Goal: Check status: Check status

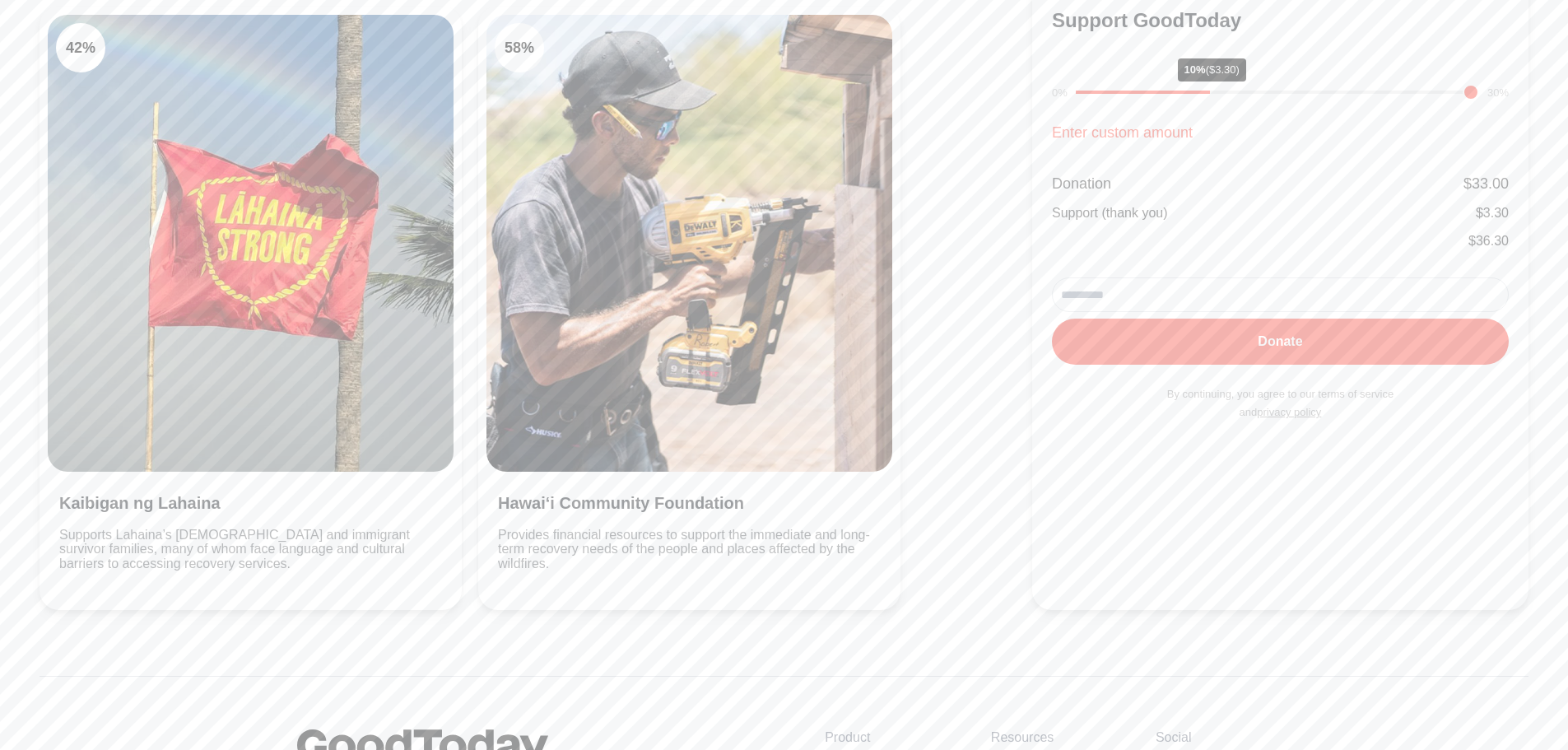
scroll to position [165, 0]
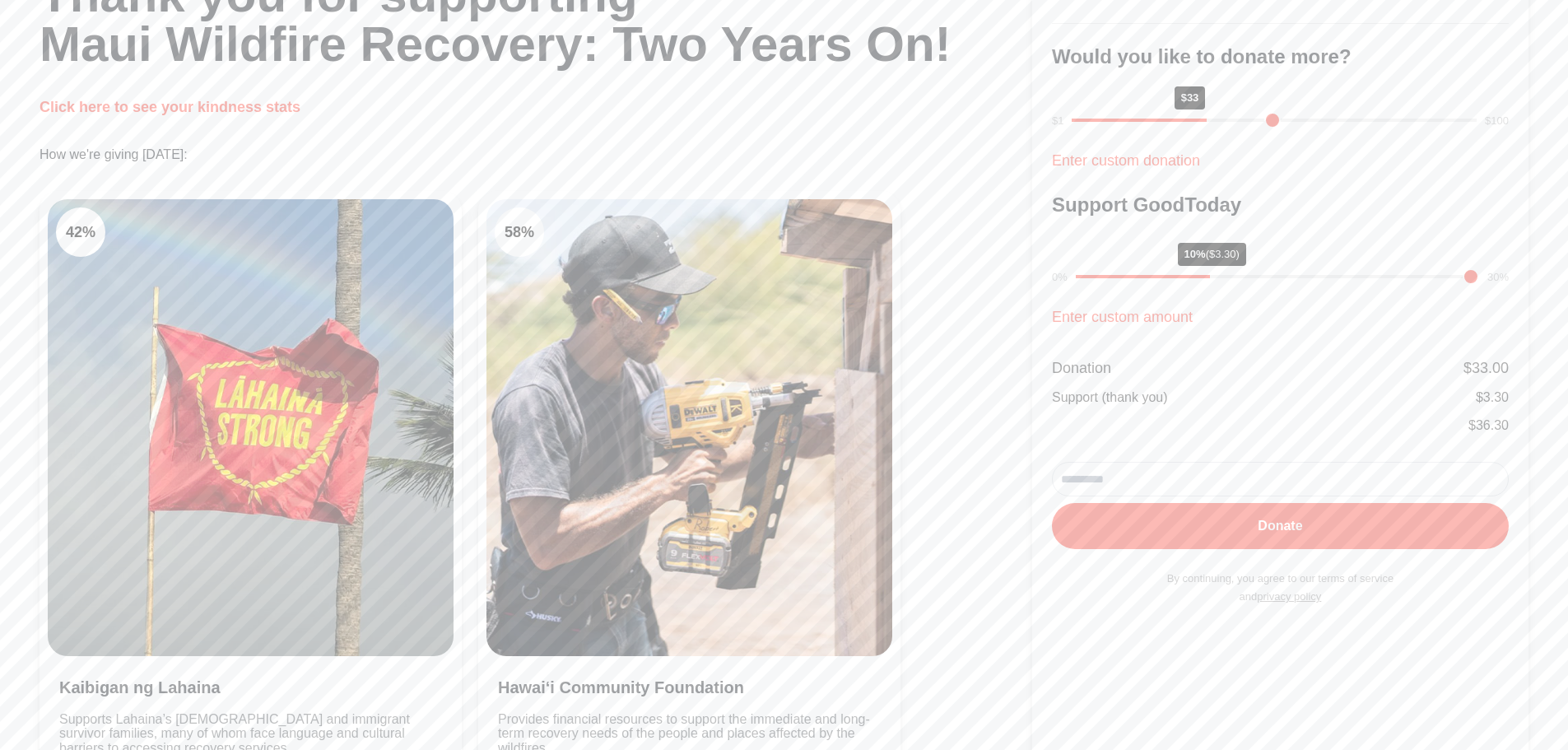
click at [179, 96] on p "Click here to see your kindness stats" at bounding box center [536, 106] width 993 height 23
click at [189, 111] on link "Click here to see your kindness stats" at bounding box center [170, 107] width 261 height 17
